Goal: Task Accomplishment & Management: Manage account settings

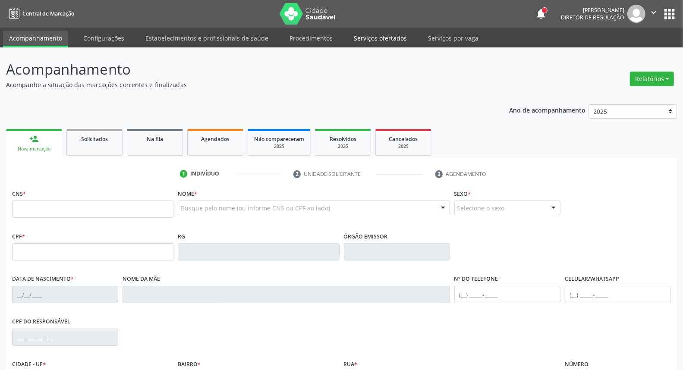
click at [371, 33] on link "Serviços ofertados" at bounding box center [380, 38] width 65 height 15
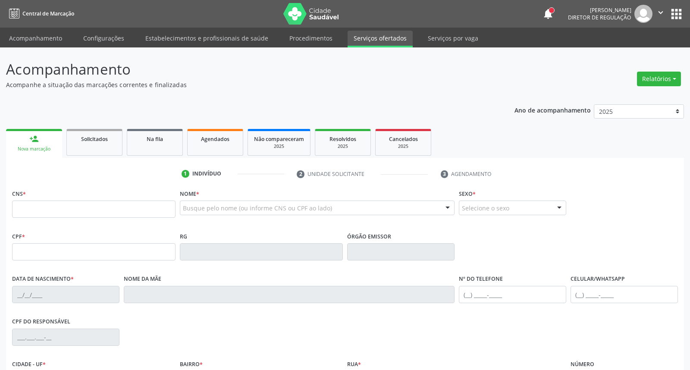
select select "7"
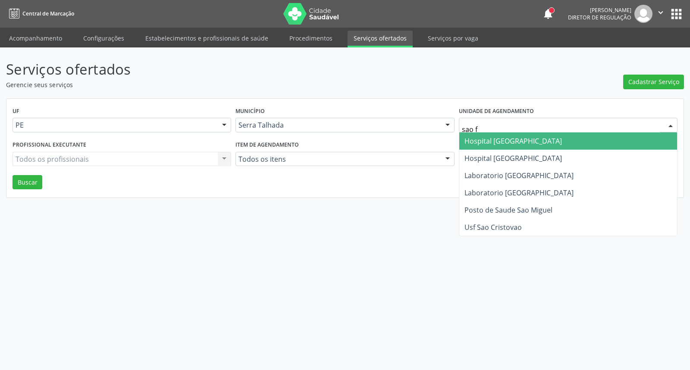
type input "sao fr"
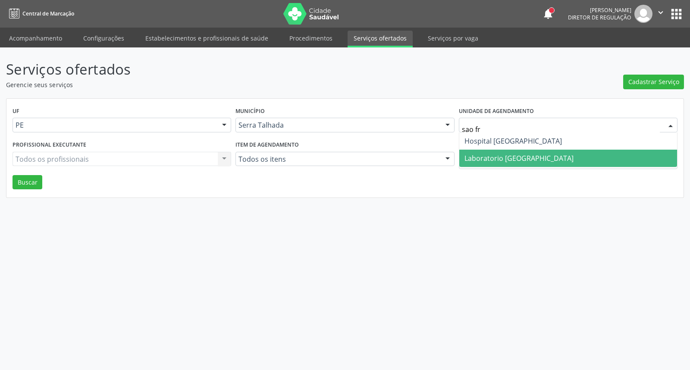
click at [499, 156] on span "Laboratorio [GEOGRAPHIC_DATA]" at bounding box center [518, 157] width 109 height 9
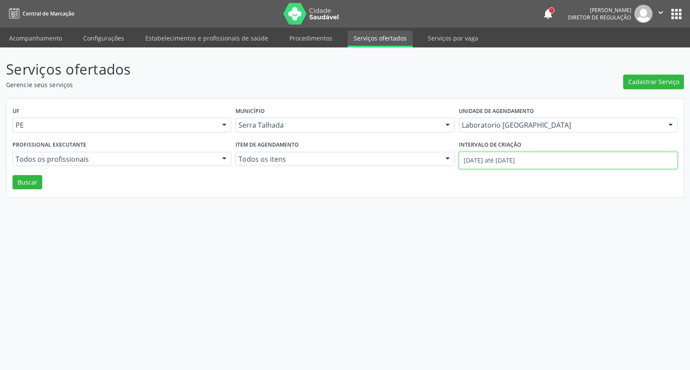
click at [499, 156] on input "01/08/2025 até 28/08/2025" at bounding box center [568, 160] width 219 height 17
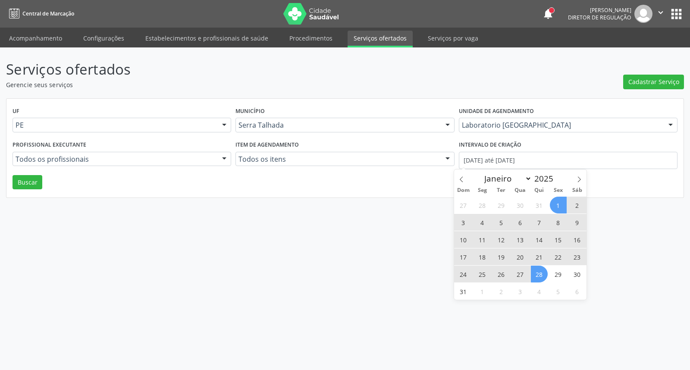
click at [483, 238] on span "11" at bounding box center [482, 239] width 17 height 17
type input "11/08/2025"
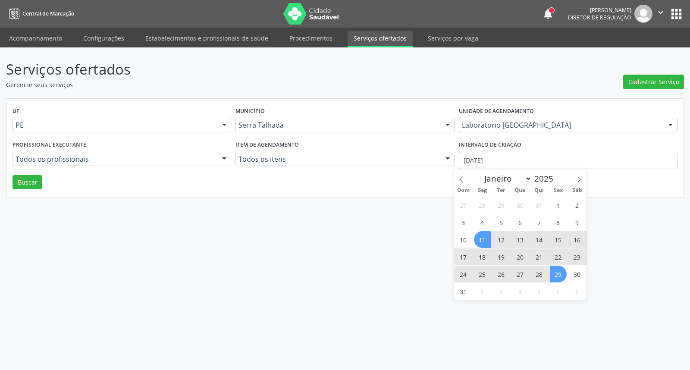
click at [563, 275] on span "29" at bounding box center [558, 274] width 17 height 17
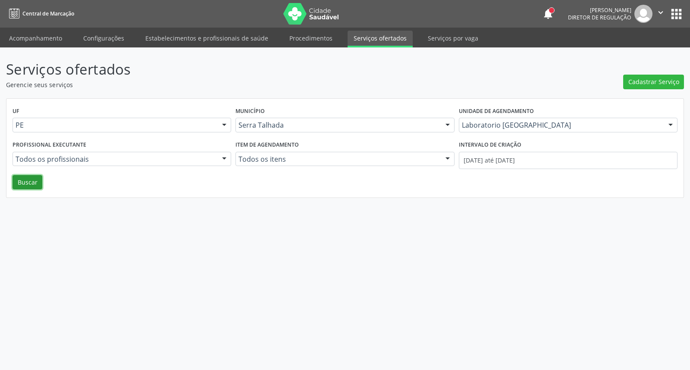
click at [35, 182] on button "Buscar" at bounding box center [28, 182] width 30 height 15
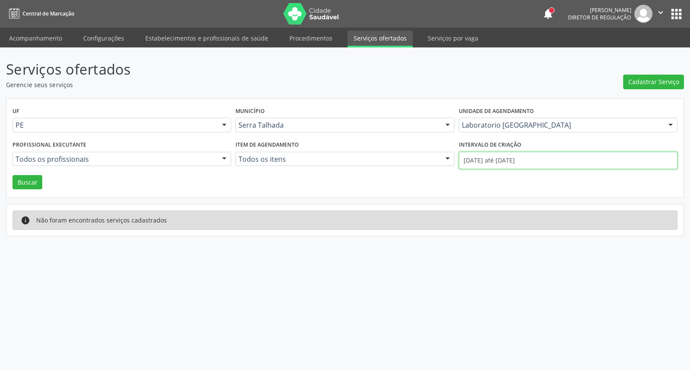
click at [537, 164] on input "11/08/2025 até 29/08/2025" at bounding box center [568, 160] width 219 height 17
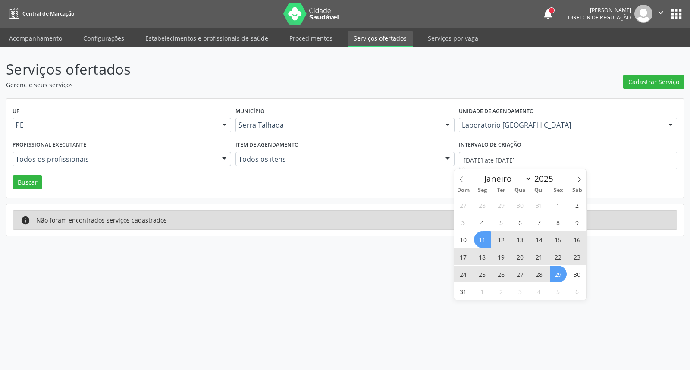
click at [483, 235] on span "11" at bounding box center [482, 239] width 17 height 17
type input "11/08/2025"
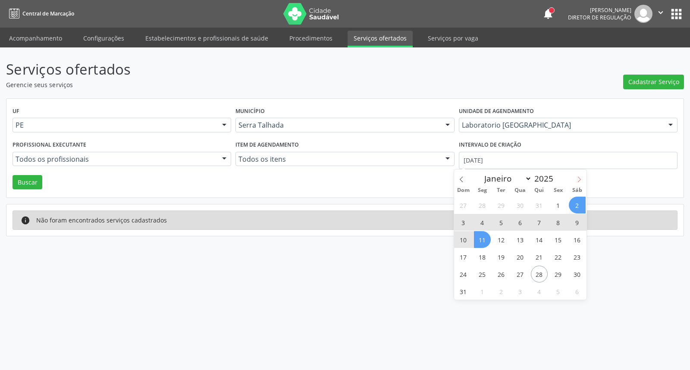
click at [580, 182] on icon at bounding box center [579, 179] width 6 height 6
select select "8"
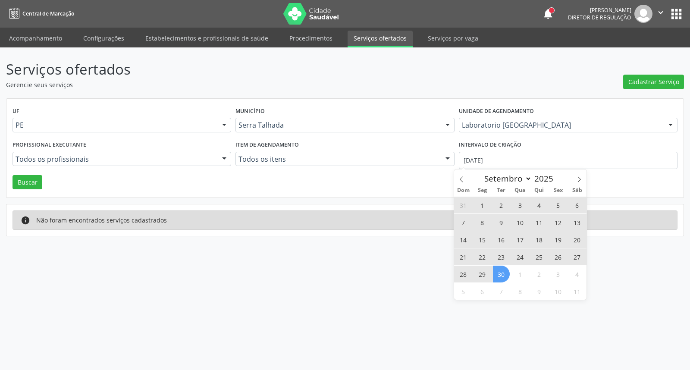
click at [505, 273] on span "30" at bounding box center [501, 274] width 17 height 17
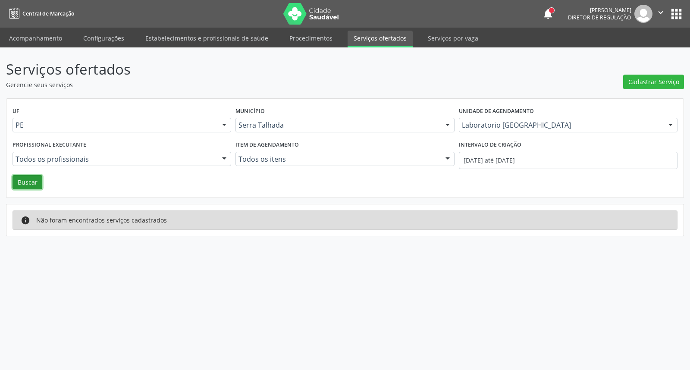
click at [28, 179] on button "Buscar" at bounding box center [28, 182] width 30 height 15
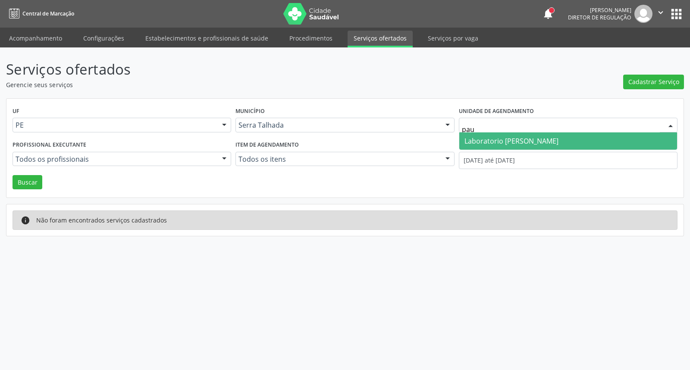
type input "paul"
click at [496, 141] on span "Laboratorio [PERSON_NAME]" at bounding box center [511, 140] width 94 height 9
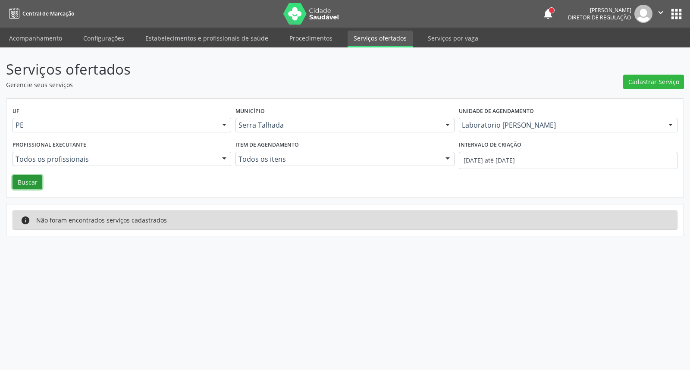
click at [22, 178] on button "Buscar" at bounding box center [28, 182] width 30 height 15
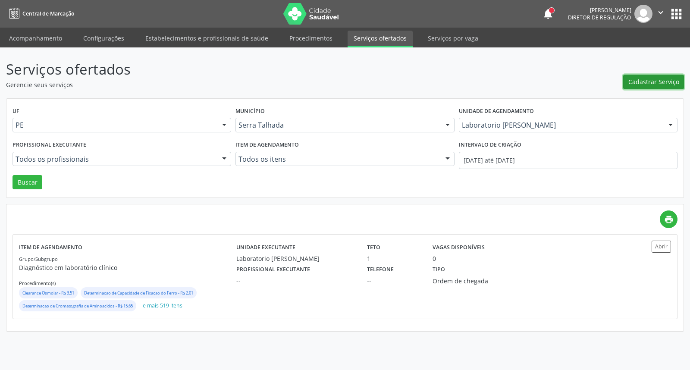
click at [653, 83] on span "Cadastrar Serviço" at bounding box center [653, 81] width 51 height 9
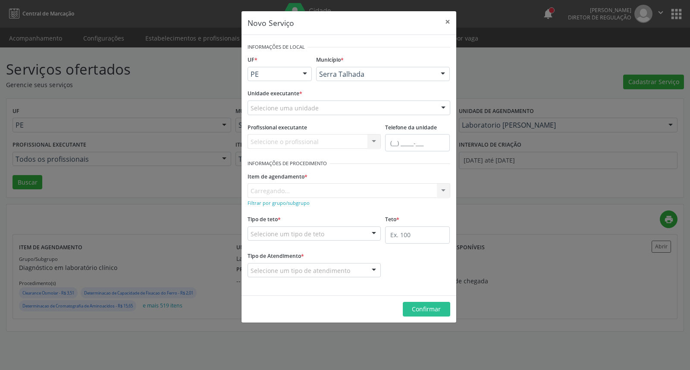
click at [429, 107] on div "Selecione uma unidade" at bounding box center [348, 107] width 203 height 15
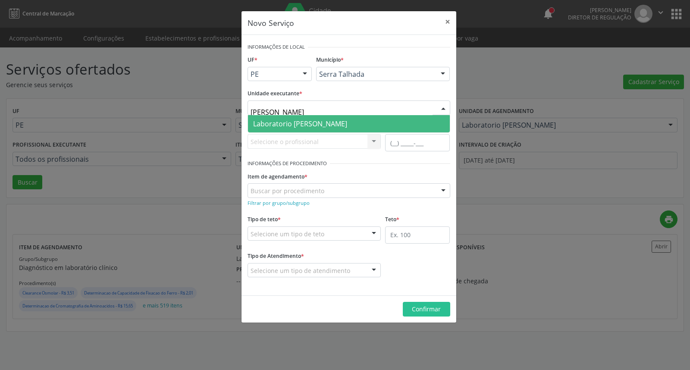
type input "paulo"
click at [385, 122] on span "Laboratorio [PERSON_NAME]" at bounding box center [349, 123] width 202 height 17
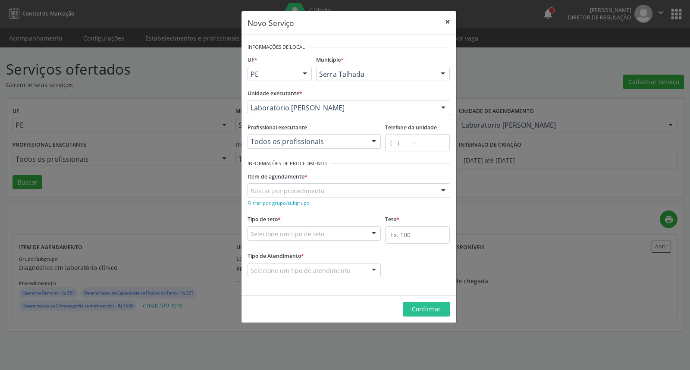
click at [450, 19] on button "×" at bounding box center [447, 21] width 17 height 21
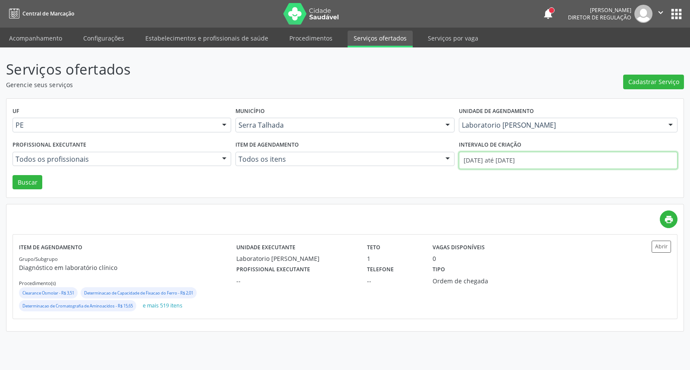
click at [514, 158] on input "11/08/2025 até 30/09/2025" at bounding box center [568, 160] width 219 height 17
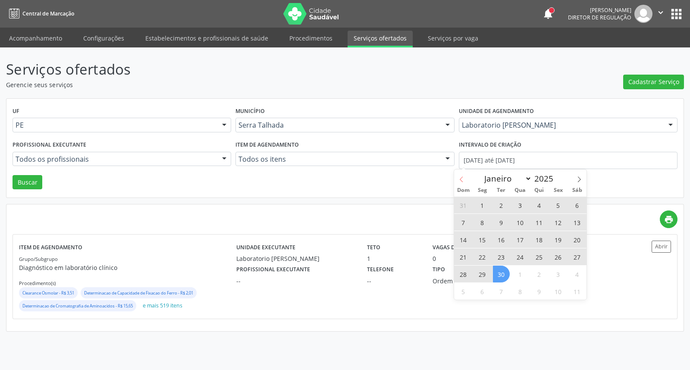
click at [460, 178] on icon at bounding box center [461, 179] width 6 height 6
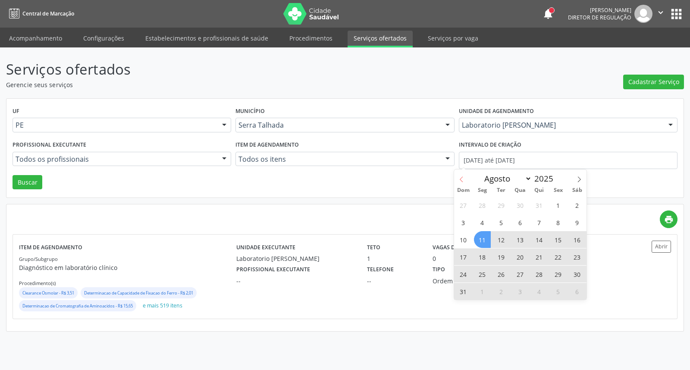
click at [460, 178] on icon at bounding box center [461, 179] width 6 height 6
select select "6"
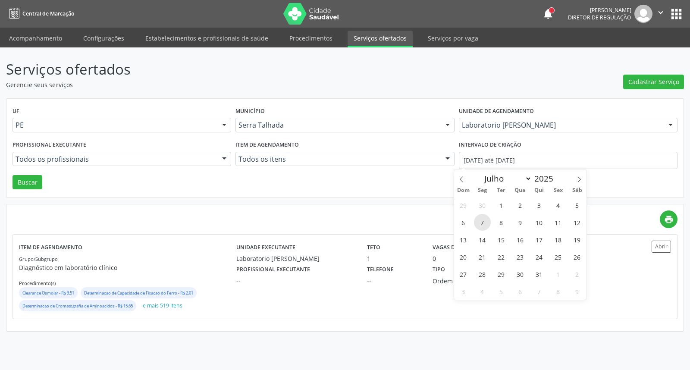
click at [481, 225] on span "7" at bounding box center [482, 222] width 17 height 17
type input "07/07/2025"
click at [580, 177] on icon at bounding box center [579, 179] width 6 height 6
select select "7"
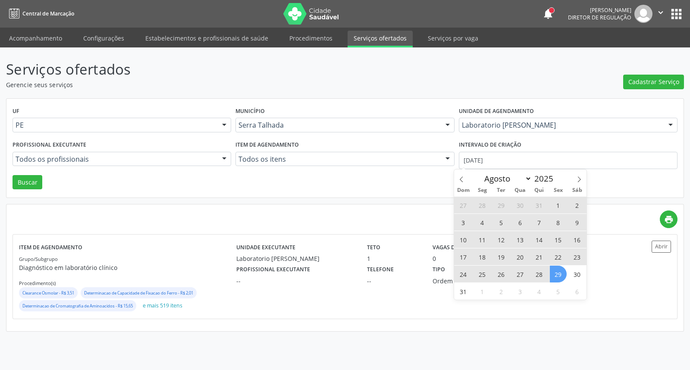
click at [557, 280] on span "29" at bounding box center [558, 274] width 17 height 17
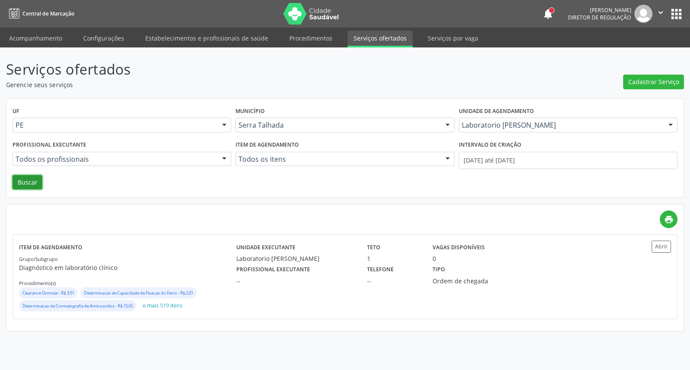
click at [32, 182] on button "Buscar" at bounding box center [28, 182] width 30 height 15
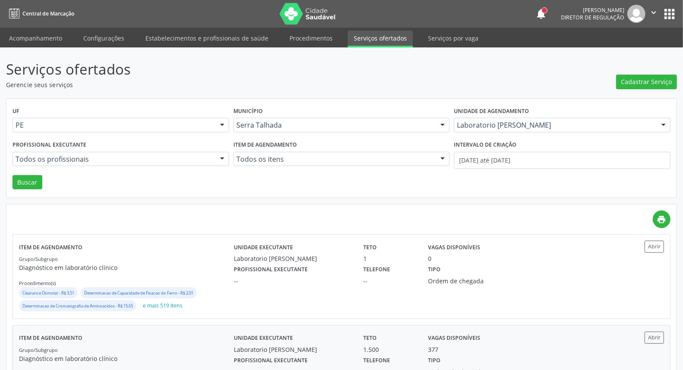
scroll to position [58, 0]
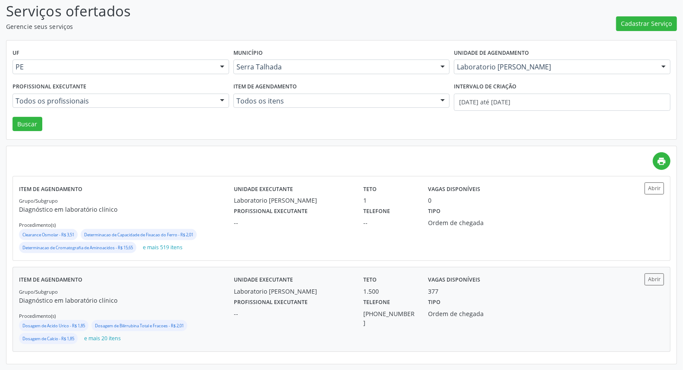
click at [294, 307] on label "Profissional executante" at bounding box center [271, 302] width 74 height 13
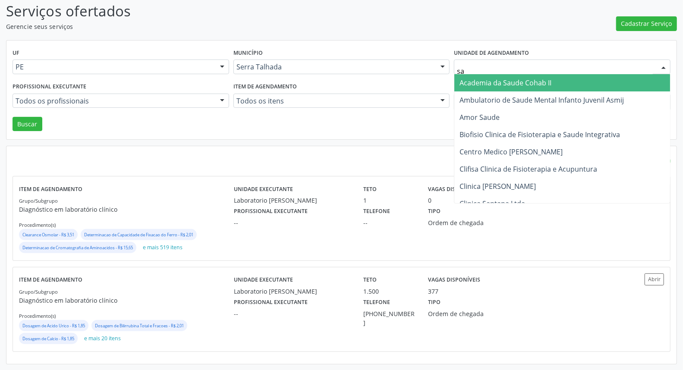
type input "sao"
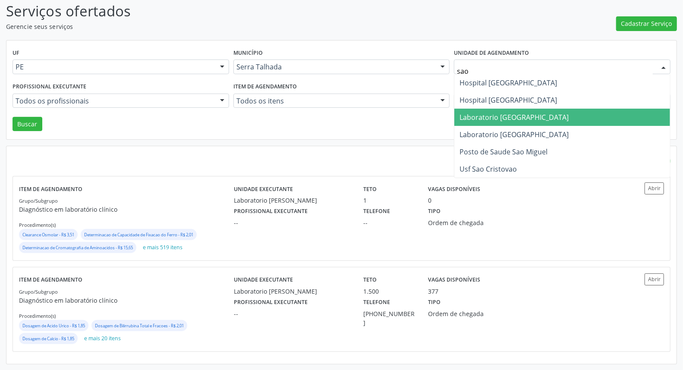
click at [496, 116] on span "Laboratorio [GEOGRAPHIC_DATA]" at bounding box center [513, 117] width 109 height 9
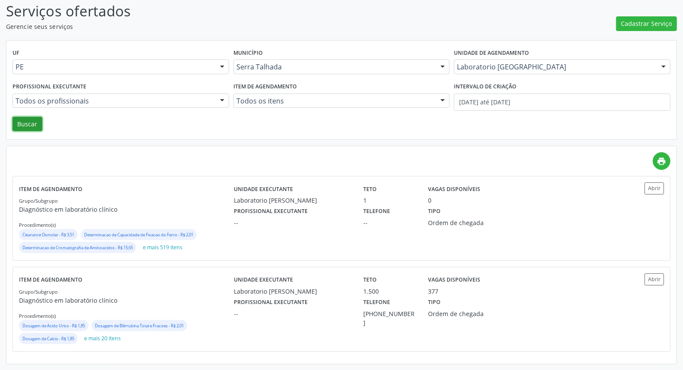
click at [37, 124] on button "Buscar" at bounding box center [28, 124] width 30 height 15
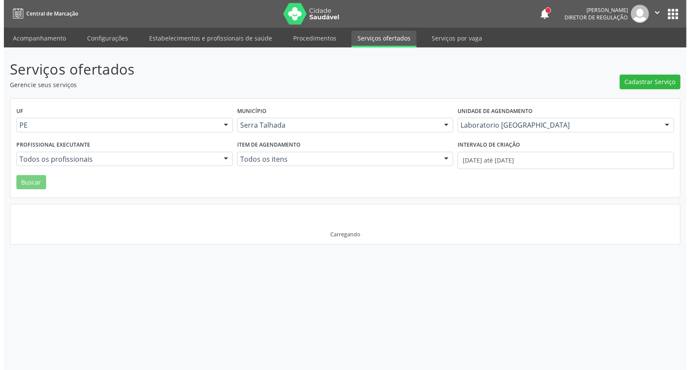
scroll to position [0, 0]
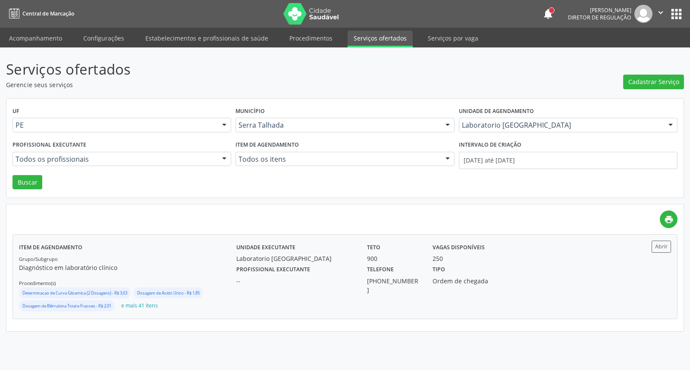
click at [235, 251] on div "Unidade executante Laboratorio Sao Francisco" at bounding box center [295, 252] width 131 height 22
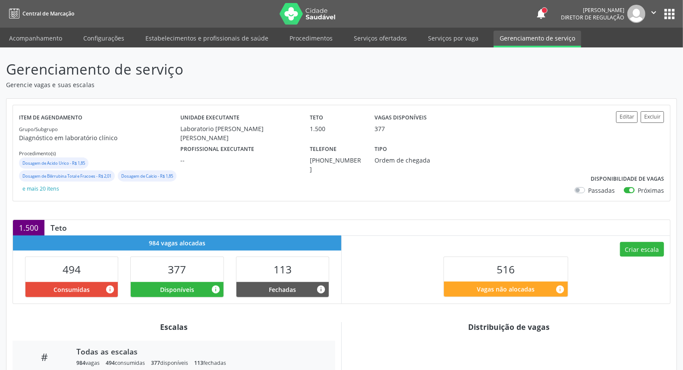
scroll to position [160, 0]
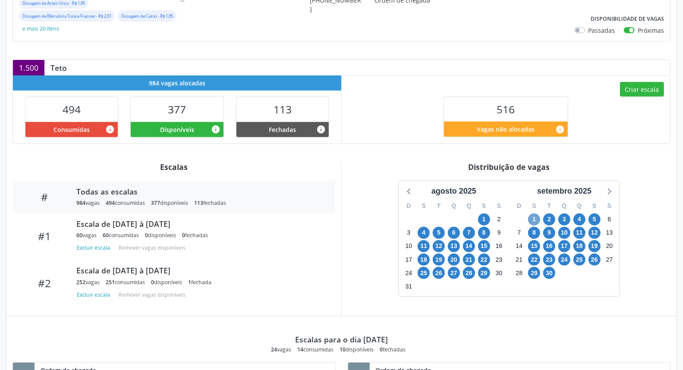
click at [529, 219] on span "1" at bounding box center [534, 219] width 12 height 12
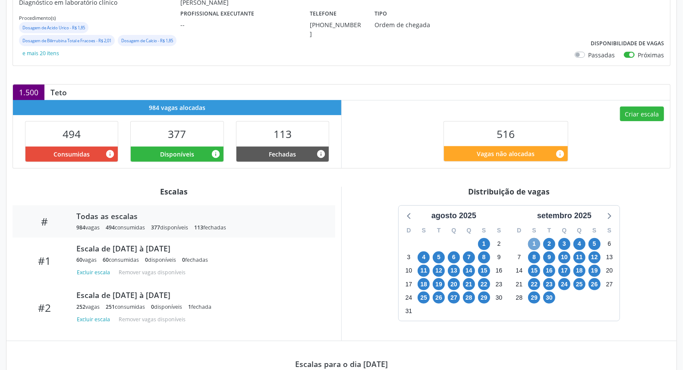
scroll to position [88, 0]
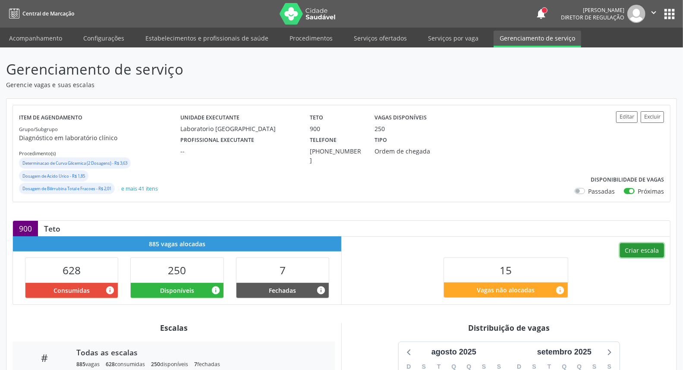
click at [633, 249] on button "Criar escala" at bounding box center [642, 250] width 44 height 15
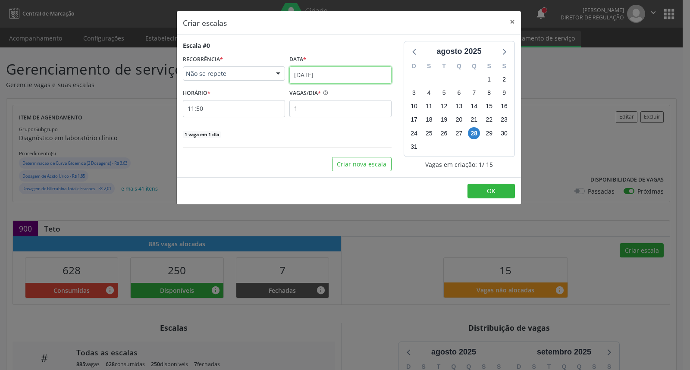
click at [324, 78] on input "[DATE]" at bounding box center [340, 74] width 102 height 17
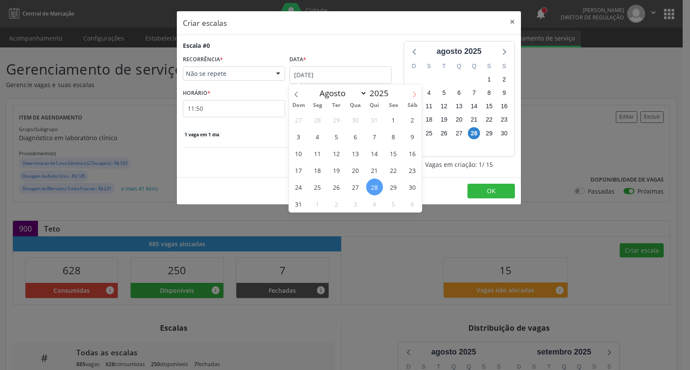
click at [412, 98] on span at bounding box center [414, 92] width 15 height 15
select select "8"
click at [322, 123] on span "1" at bounding box center [317, 119] width 17 height 17
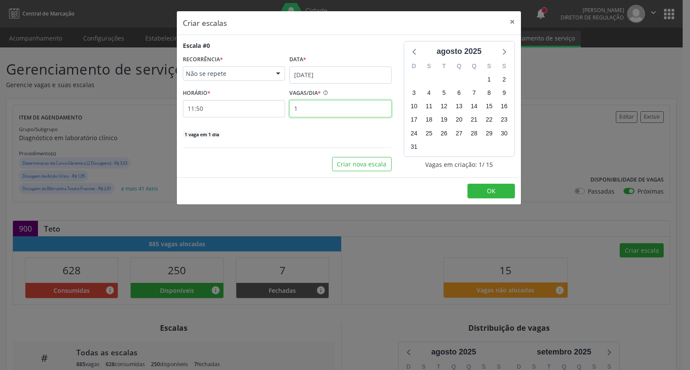
click at [319, 110] on input "1" at bounding box center [340, 108] width 102 height 17
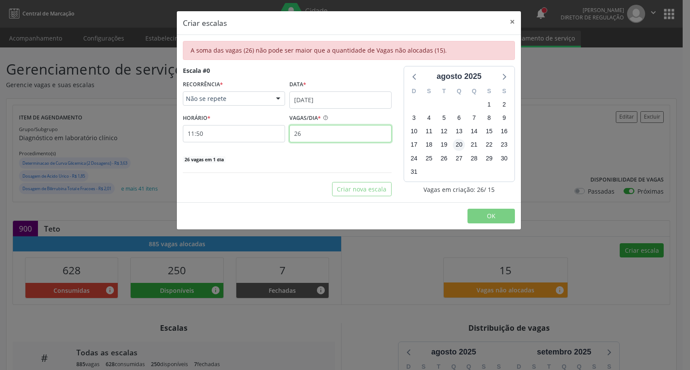
type input "2"
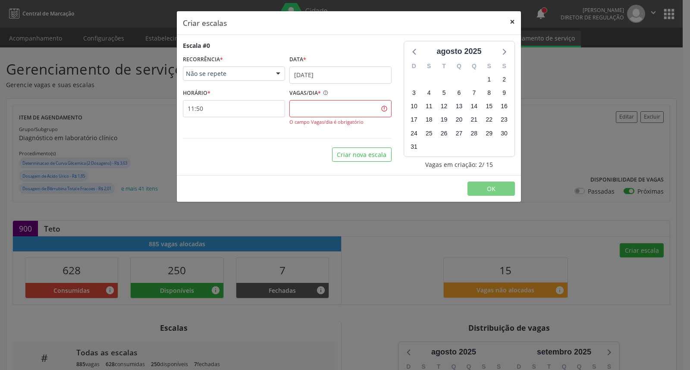
click at [512, 21] on button "×" at bounding box center [512, 21] width 17 height 21
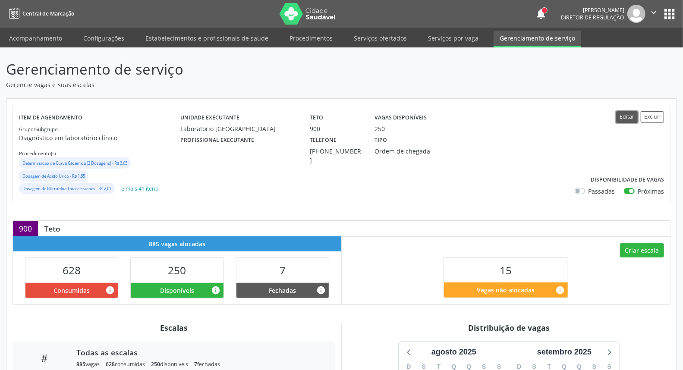
click at [618, 117] on button "Editar" at bounding box center [627, 117] width 22 height 12
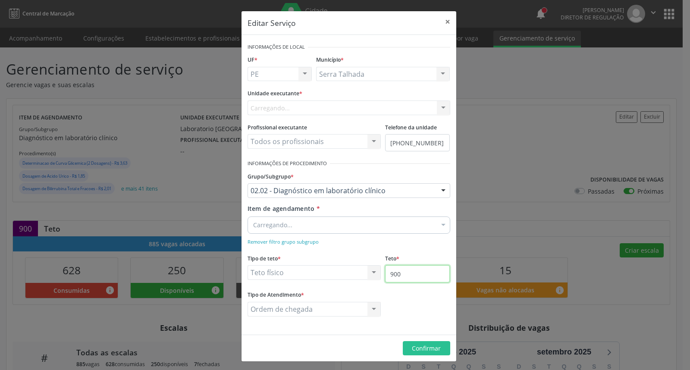
click at [411, 273] on input "900" at bounding box center [417, 273] width 65 height 17
type input "950"
click at [423, 351] on span "Confirmar" at bounding box center [426, 348] width 29 height 8
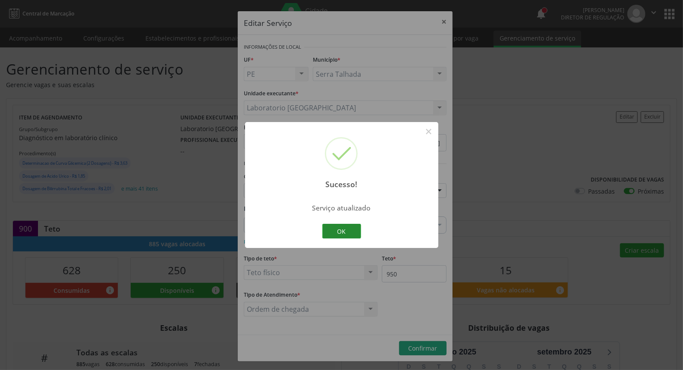
click at [347, 232] on button "OK" at bounding box center [341, 231] width 39 height 15
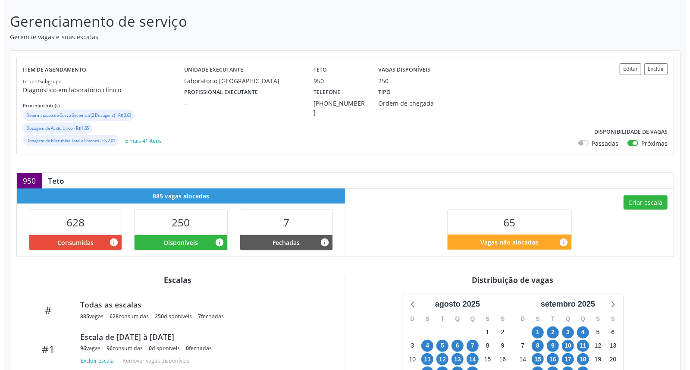
scroll to position [202, 0]
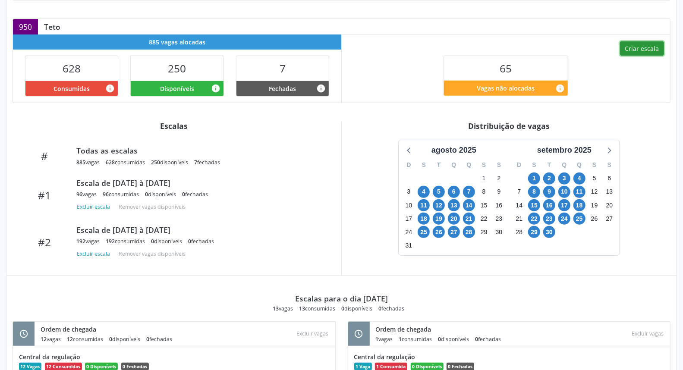
click at [632, 49] on button "Criar escala" at bounding box center [642, 48] width 44 height 15
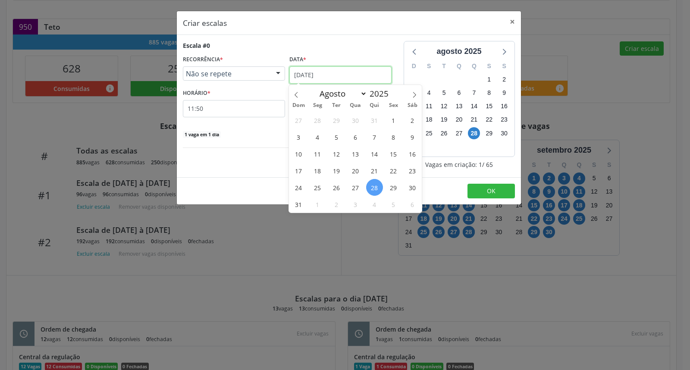
click at [359, 75] on input "[DATE]" at bounding box center [340, 74] width 102 height 17
click at [413, 94] on icon at bounding box center [414, 95] width 6 height 6
select select "8"
click at [319, 123] on span "1" at bounding box center [317, 120] width 17 height 17
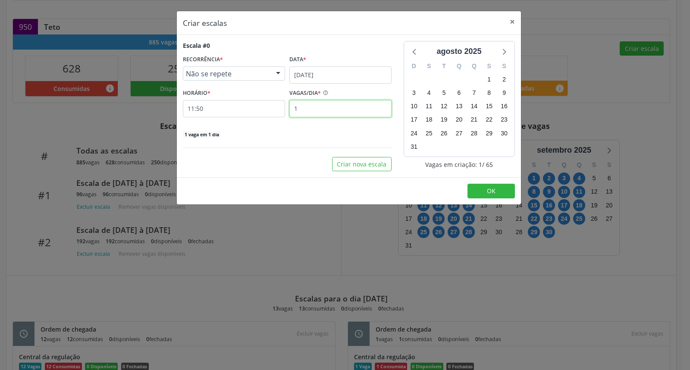
click at [303, 109] on input "1" at bounding box center [340, 108] width 102 height 17
type input "12"
click at [225, 108] on input "11:50" at bounding box center [234, 108] width 102 height 17
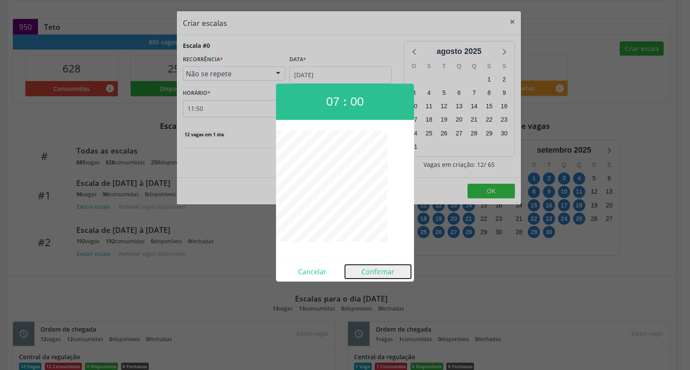
click at [368, 272] on button "Confirmar" at bounding box center [378, 272] width 66 height 14
type input "07:00"
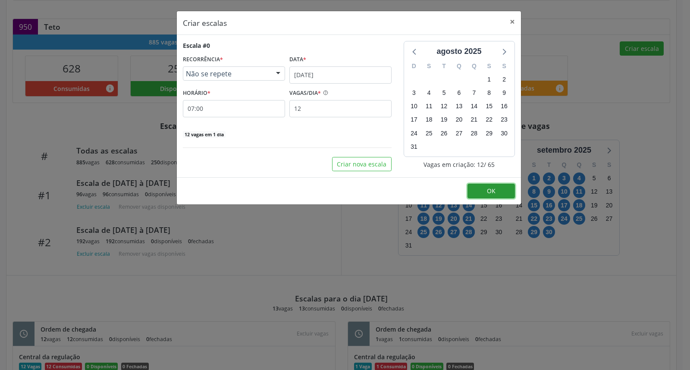
click at [480, 191] on button "OK" at bounding box center [490, 191] width 47 height 15
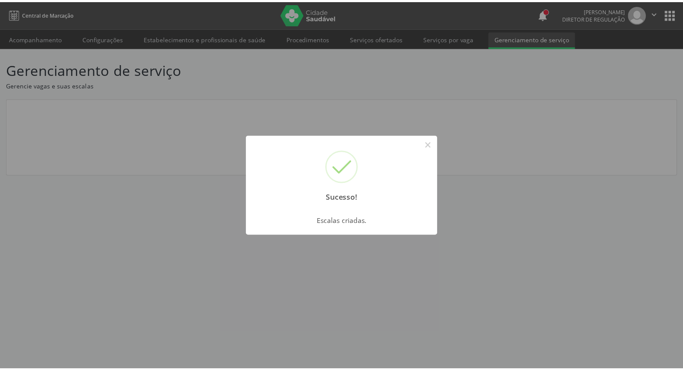
scroll to position [0, 0]
